Goal: Transaction & Acquisition: Purchase product/service

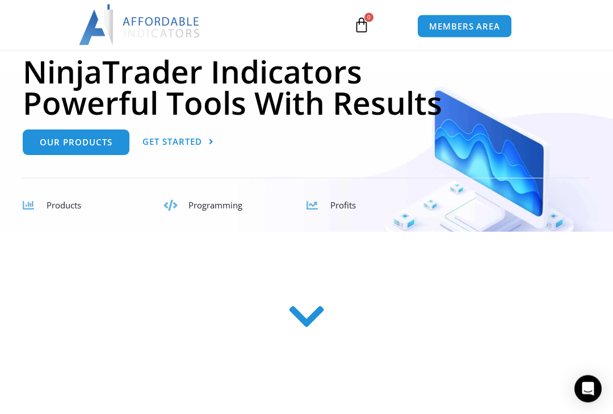
scroll to position [143, 0]
click at [51, 212] on section "Products Programming Profits" at bounding box center [307, 205] width 568 height 54
click at [54, 200] on span "Products" at bounding box center [64, 204] width 35 height 11
click at [64, 209] on span "Products" at bounding box center [64, 204] width 35 height 11
click at [294, 317] on icon at bounding box center [307, 316] width 40 height 40
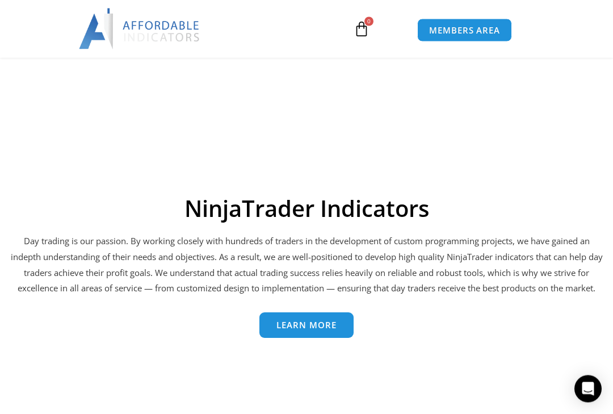
scroll to position [2339, 0]
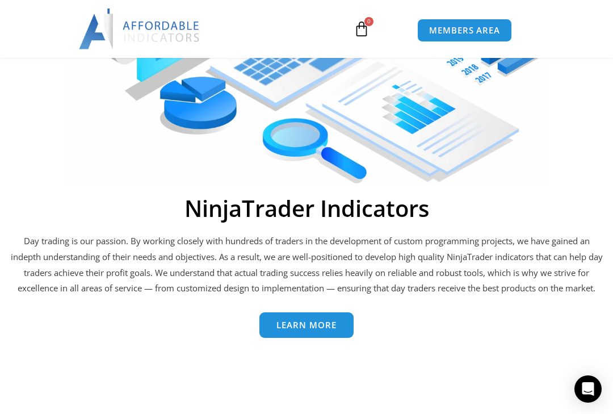
click at [284, 321] on span "Learn More" at bounding box center [307, 325] width 60 height 9
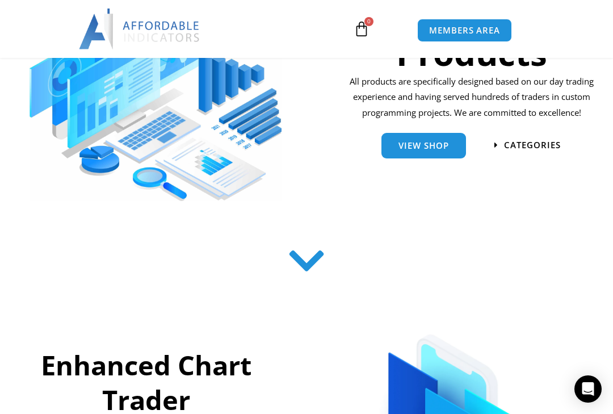
click at [399, 164] on section "View Shop categories" at bounding box center [472, 148] width 265 height 43
click at [403, 146] on link "View Shop" at bounding box center [424, 146] width 85 height 26
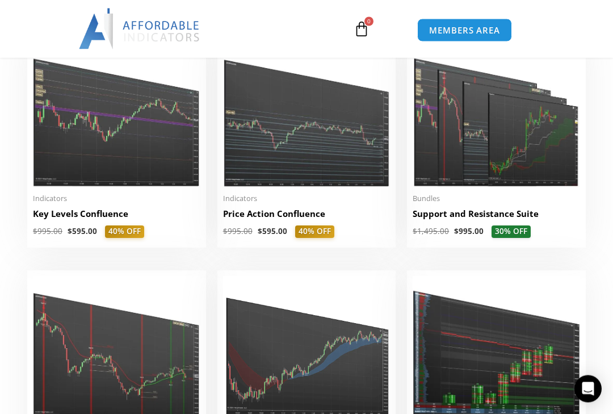
scroll to position [1509, 0]
